Goal: Task Accomplishment & Management: Use online tool/utility

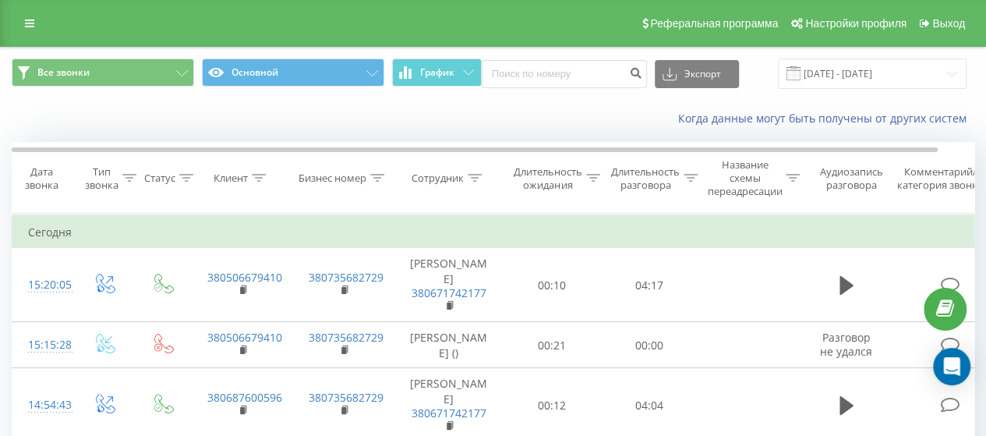
click at [689, 174] on icon at bounding box center [691, 178] width 14 height 8
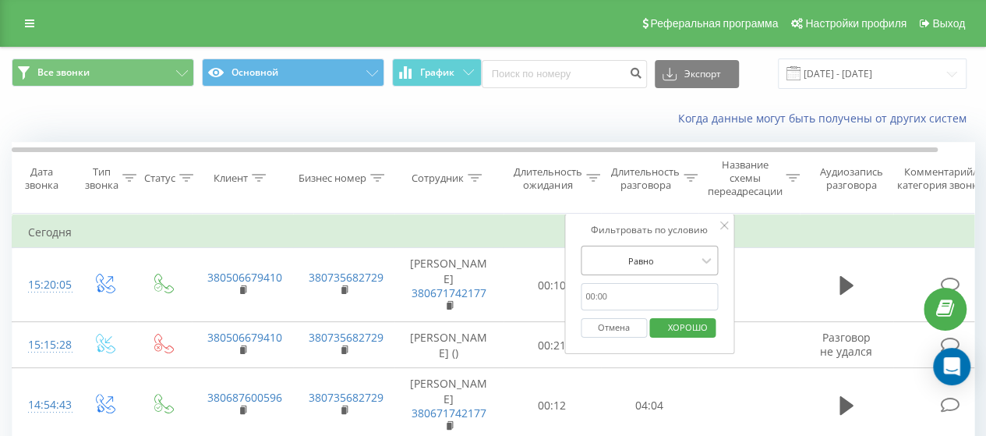
click at [652, 267] on div "Равно" at bounding box center [641, 260] width 114 height 23
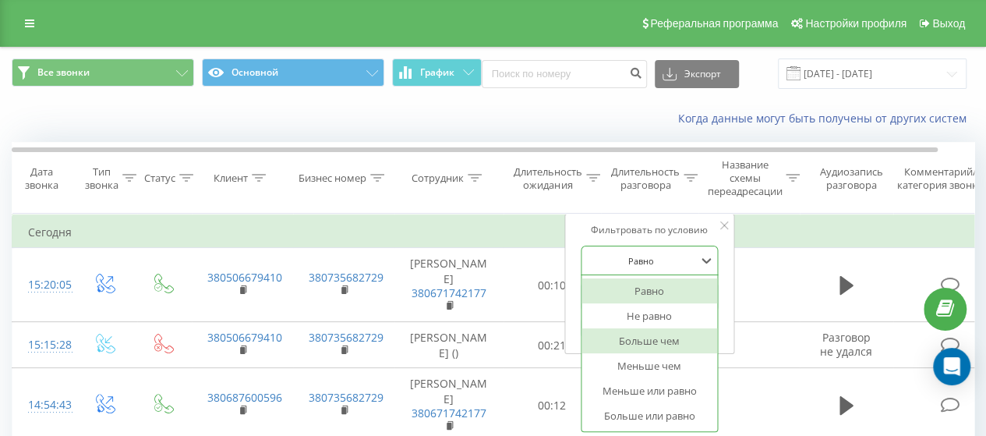
click at [652, 338] on font "Больше чем" at bounding box center [649, 341] width 61 height 14
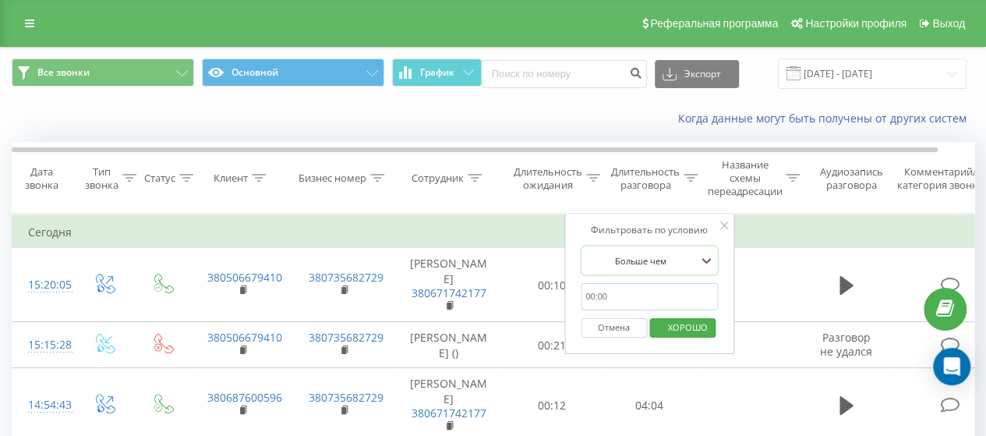
click at [646, 299] on input "text" at bounding box center [649, 296] width 137 height 27
type input "00:59"
click at [693, 317] on span "ХОРОШО" at bounding box center [688, 327] width 71 height 24
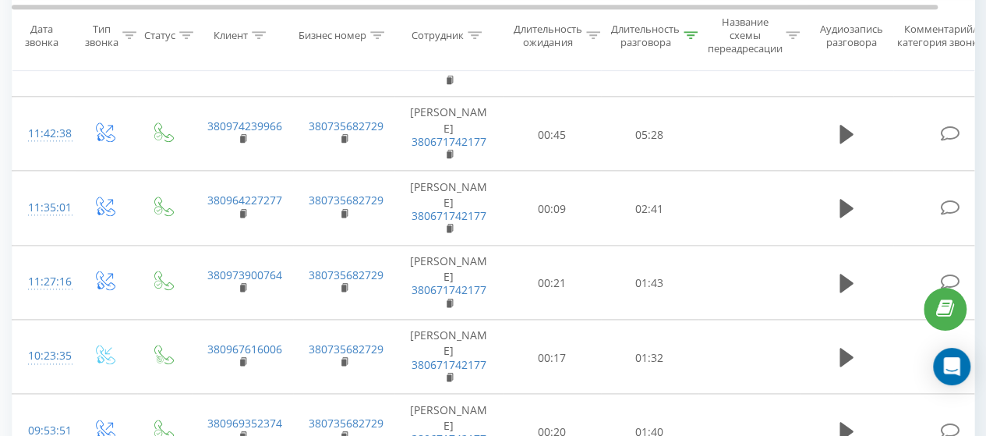
scroll to position [1127, 0]
